Goal: Information Seeking & Learning: Compare options

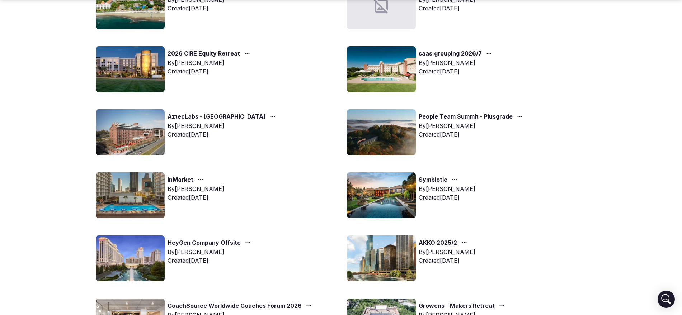
scroll to position [457, 0]
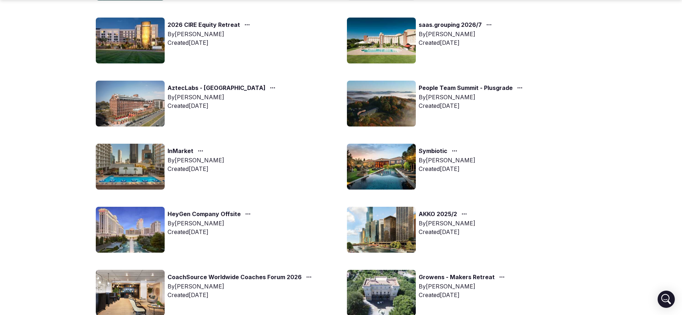
click at [436, 151] on link "Symbiotic" at bounding box center [433, 151] width 29 height 9
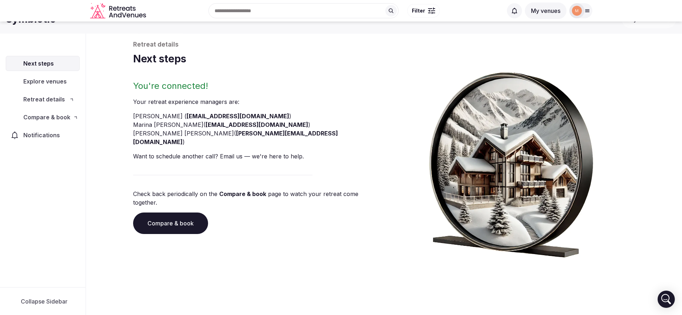
scroll to position [27, 0]
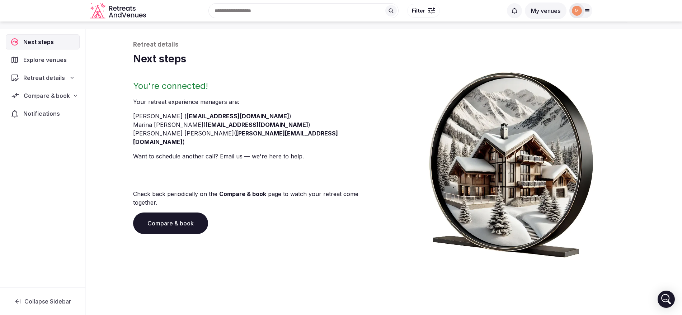
click at [67, 97] on span "Compare & book" at bounding box center [47, 95] width 46 height 9
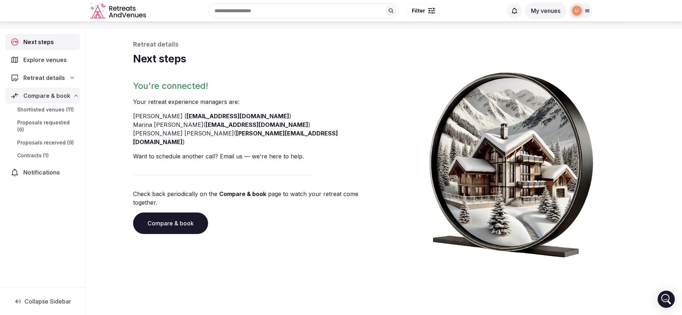
click at [64, 139] on span "Proposals received (9)" at bounding box center [45, 142] width 57 height 7
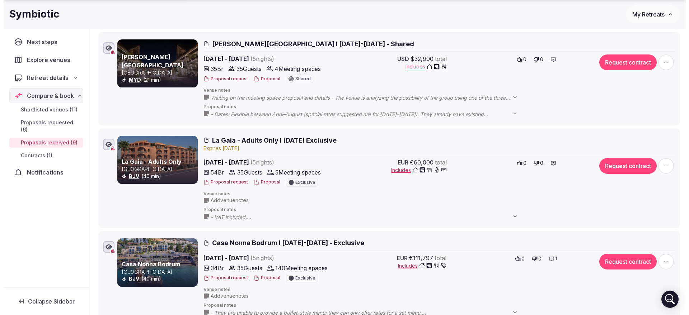
scroll to position [724, 0]
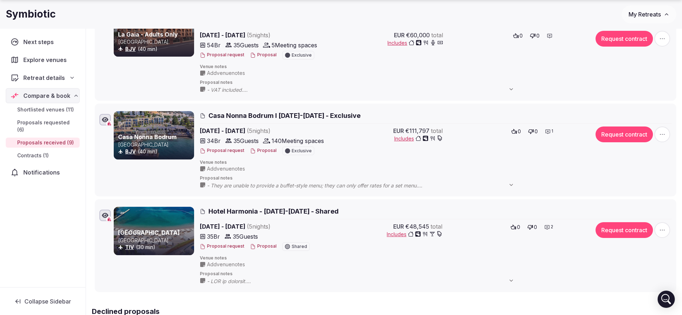
click at [266, 150] on button "Proposal" at bounding box center [263, 151] width 27 height 6
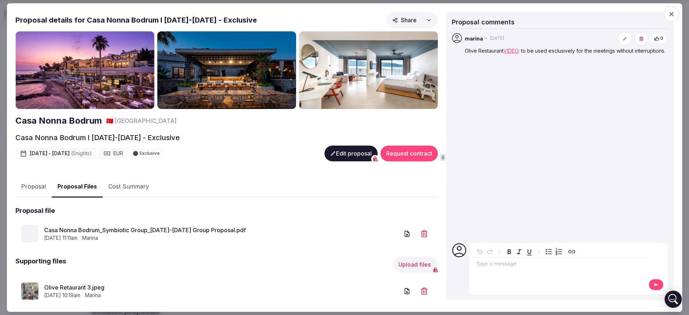
click at [62, 182] on button "Proposal Files" at bounding box center [77, 187] width 51 height 21
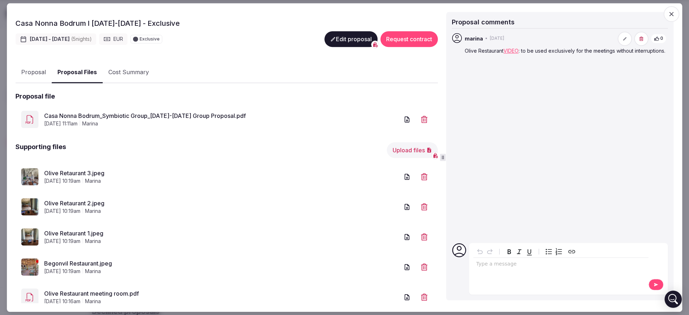
scroll to position [136, 0]
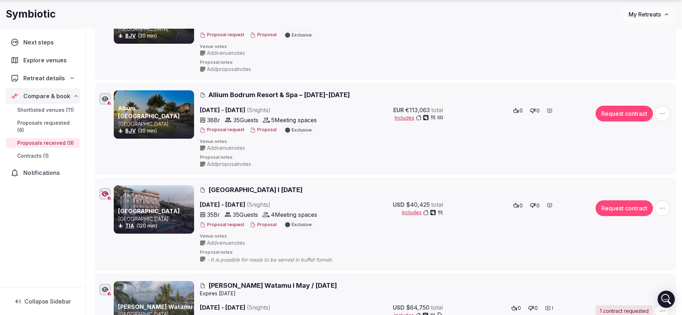
scroll to position [252, 0]
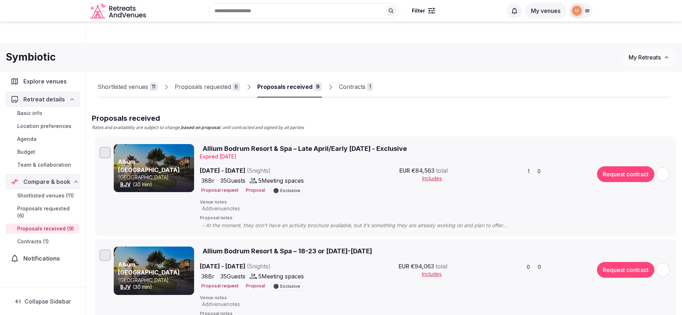
scroll to position [252, 0]
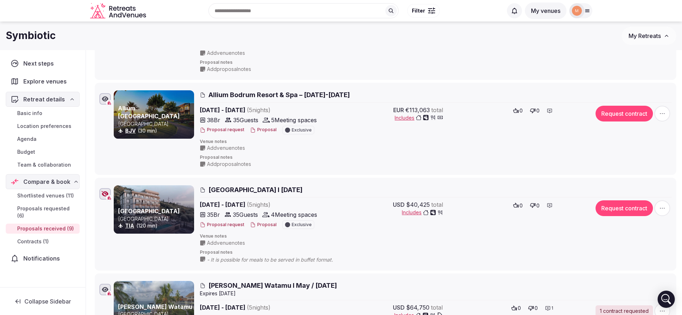
click at [49, 149] on link "Budget" at bounding box center [43, 152] width 74 height 10
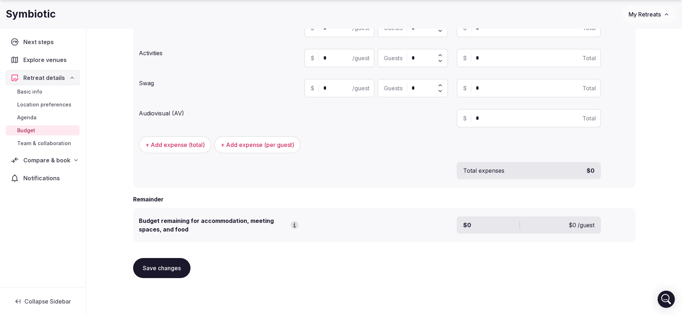
scroll to position [277, 0]
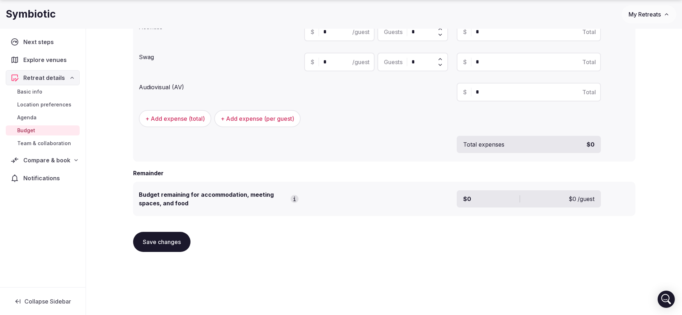
click at [64, 118] on link "Agenda" at bounding box center [43, 118] width 74 height 10
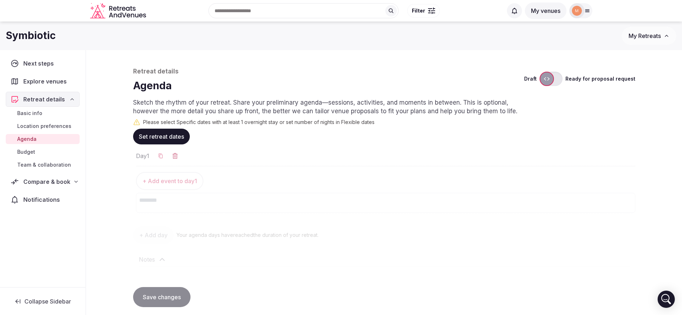
click at [50, 160] on link "Team & collaboration" at bounding box center [43, 165] width 74 height 10
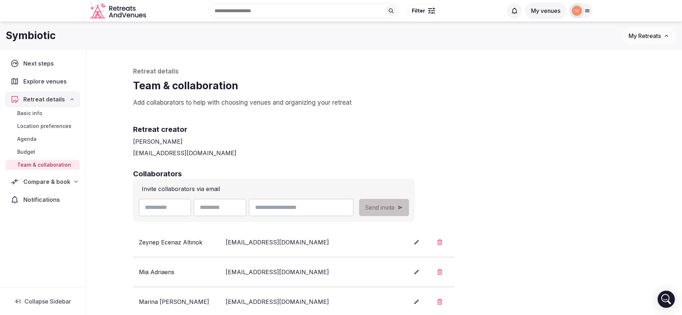
click at [49, 165] on span "Team & collaboration" at bounding box center [44, 164] width 54 height 7
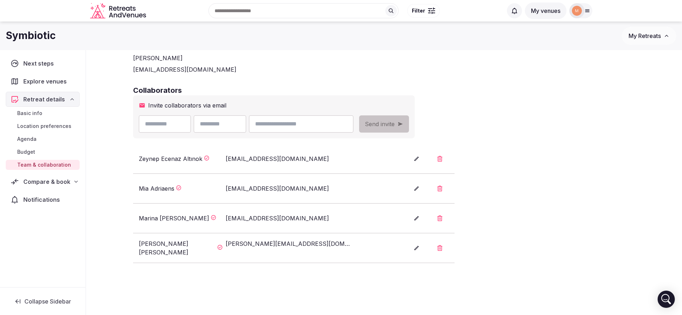
scroll to position [64, 0]
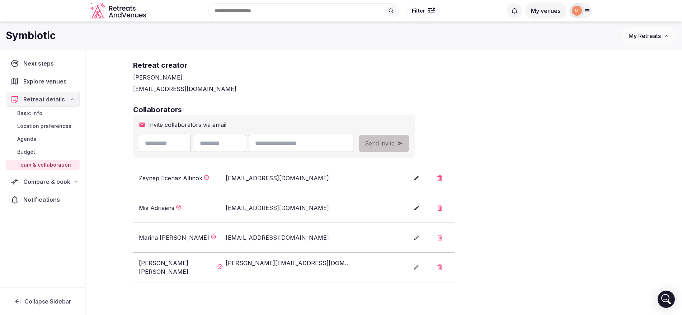
click at [24, 152] on span "Budget" at bounding box center [26, 152] width 18 height 7
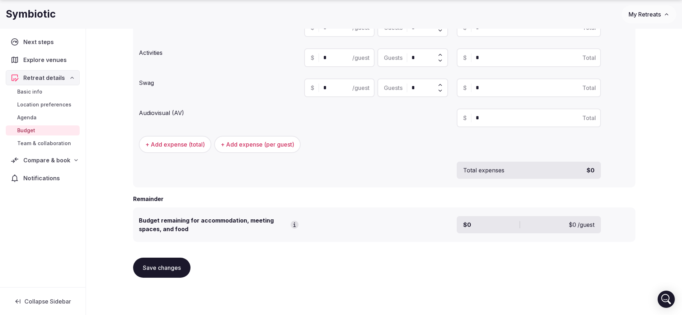
scroll to position [277, 0]
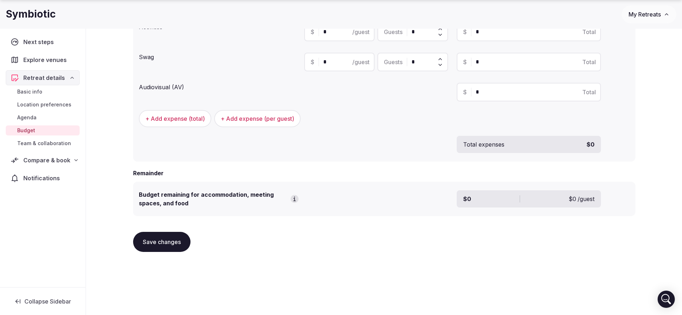
click at [24, 100] on link "Location preferences" at bounding box center [43, 105] width 74 height 10
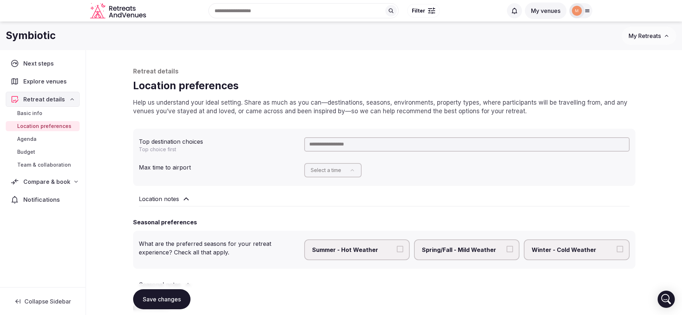
click at [46, 111] on link "Basic info" at bounding box center [43, 113] width 74 height 10
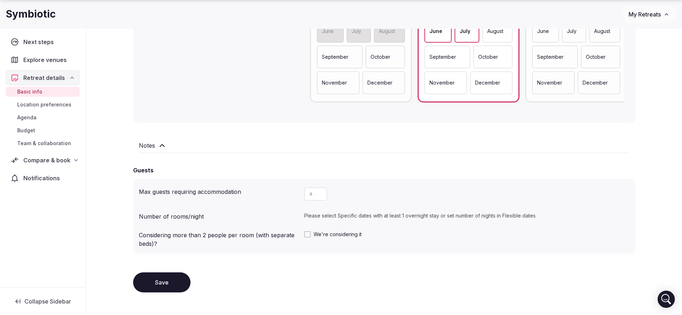
scroll to position [506, 0]
